Goal: Transaction & Acquisition: Purchase product/service

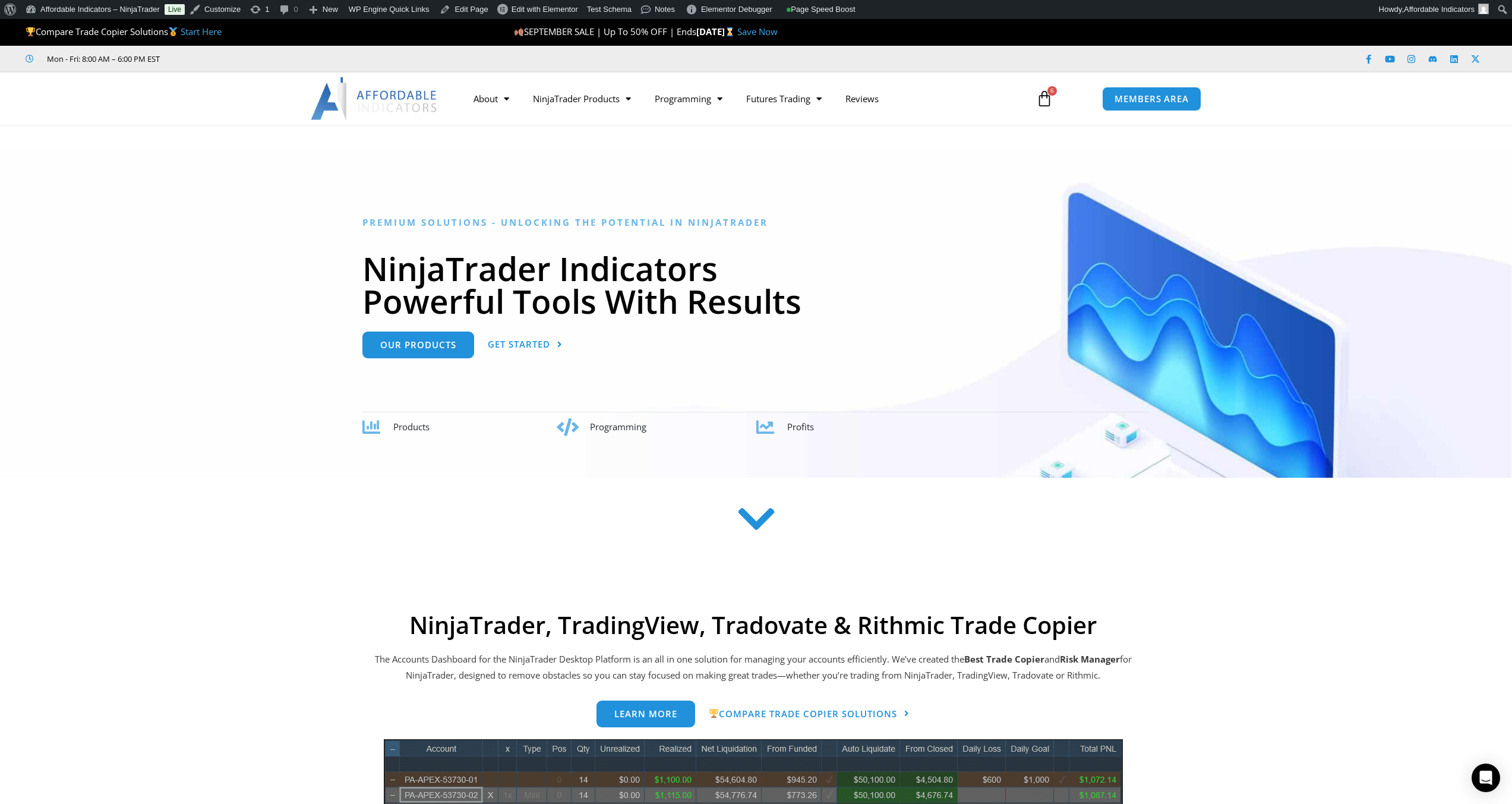
click at [239, 227] on div at bounding box center [756, 313] width 1512 height 330
drag, startPoint x: 164, startPoint y: 247, endPoint x: 221, endPoint y: 222, distance: 62.2
click at [164, 247] on div at bounding box center [756, 313] width 1512 height 330
click at [603, 143] on link "See All Products" at bounding box center [581, 144] width 122 height 22
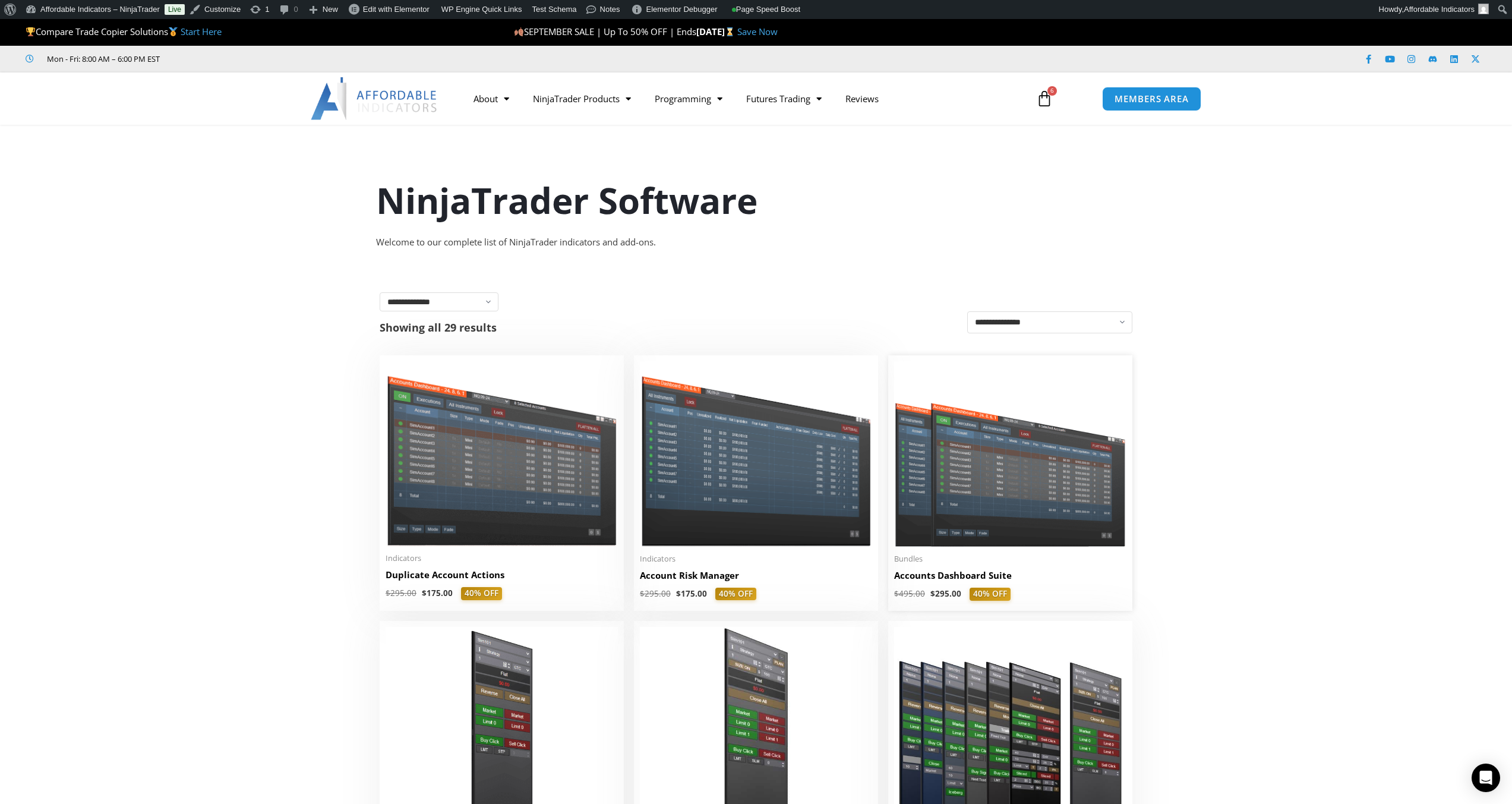
click at [1046, 526] on img at bounding box center [1010, 454] width 232 height 185
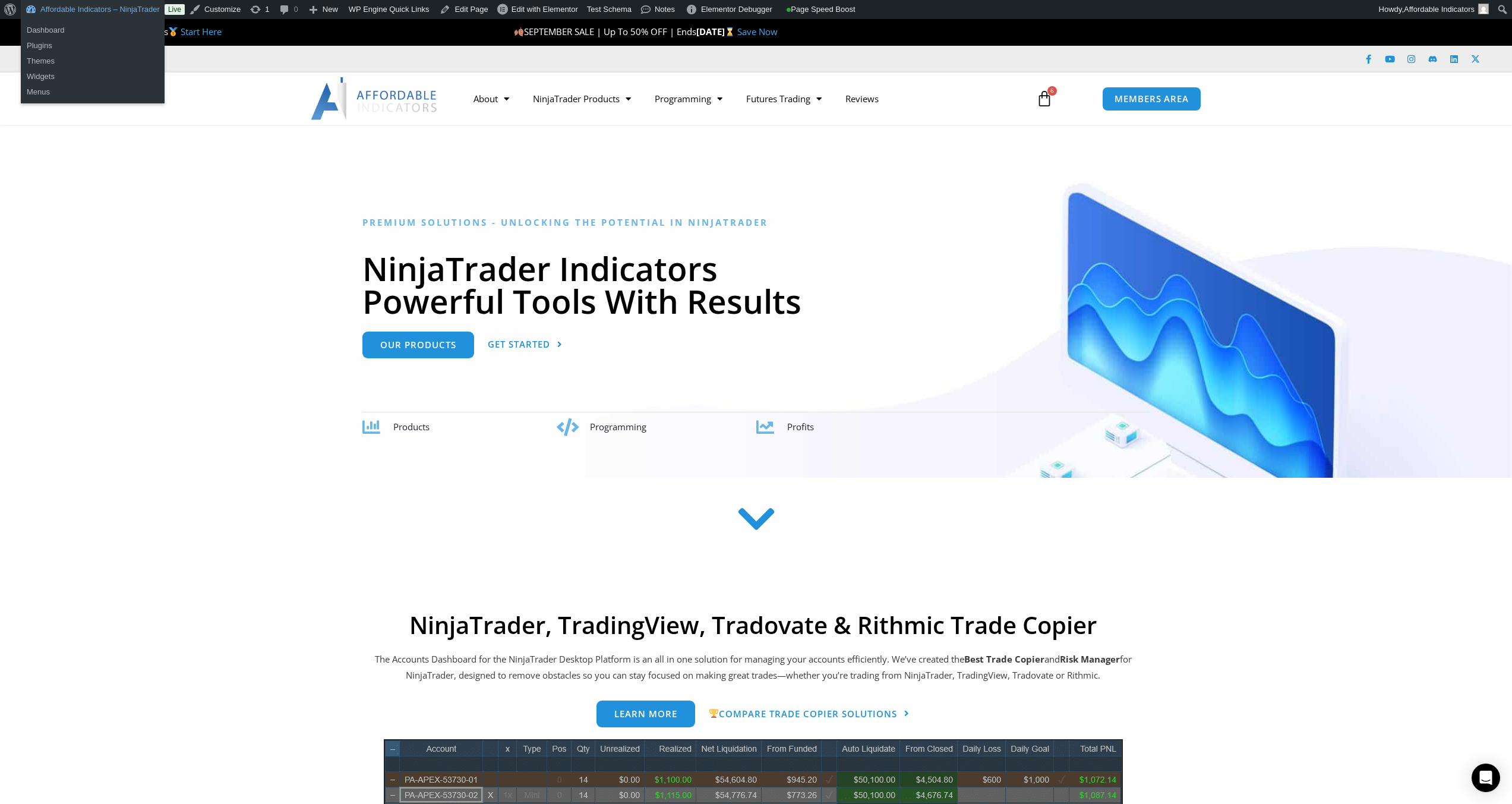
click at [89, 13] on link "Affordable Indicators – NinjaTrader" at bounding box center [92, 9] width 144 height 19
